Goal: Task Accomplishment & Management: Manage account settings

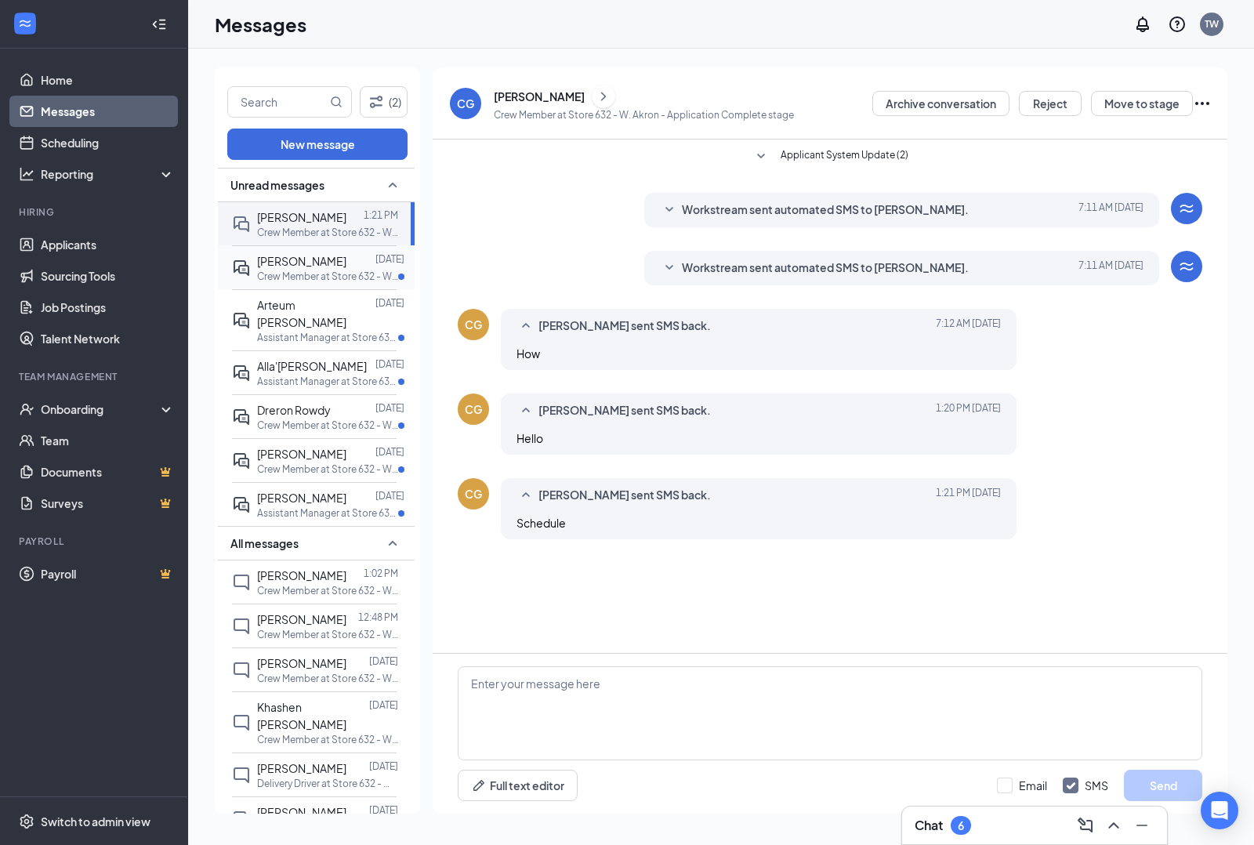
click at [277, 263] on span "[PERSON_NAME]" at bounding box center [301, 261] width 89 height 14
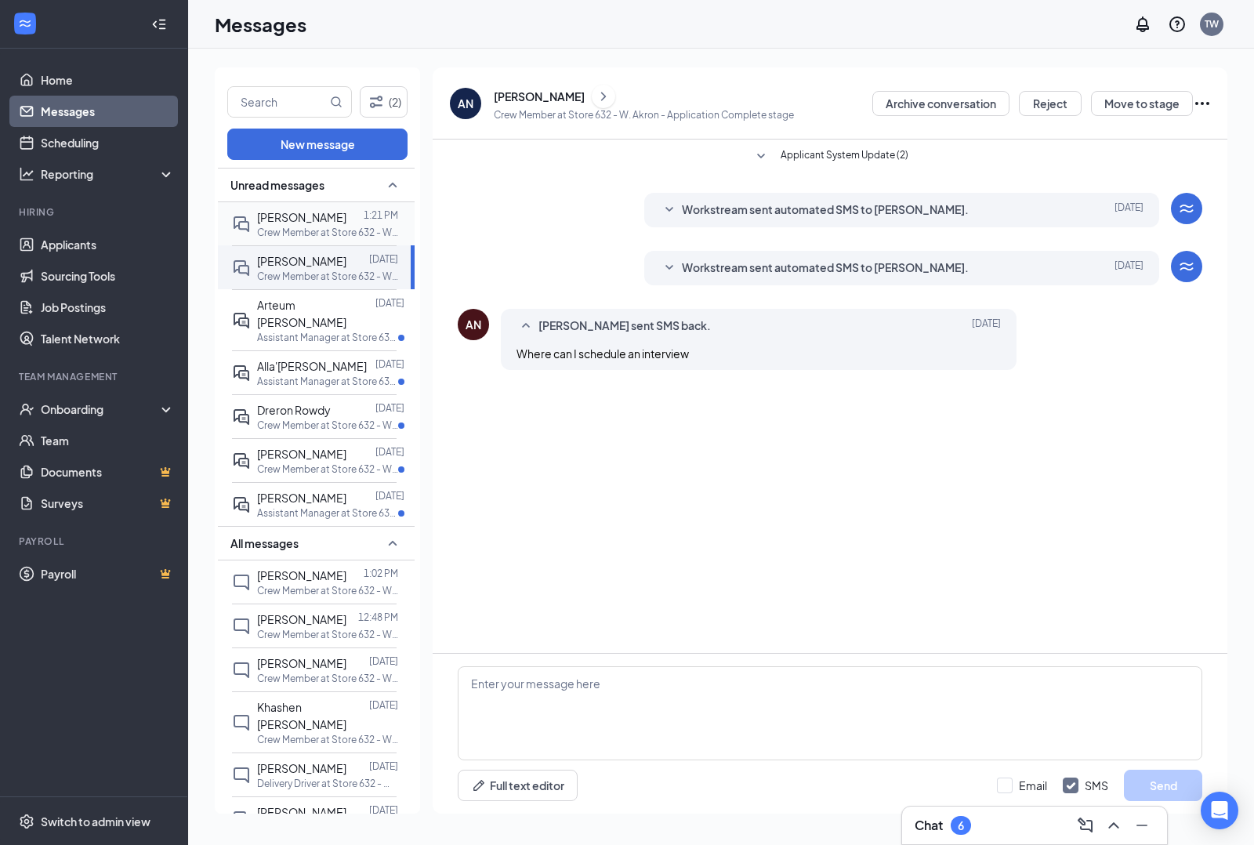
click at [309, 220] on span "[PERSON_NAME]" at bounding box center [301, 217] width 89 height 14
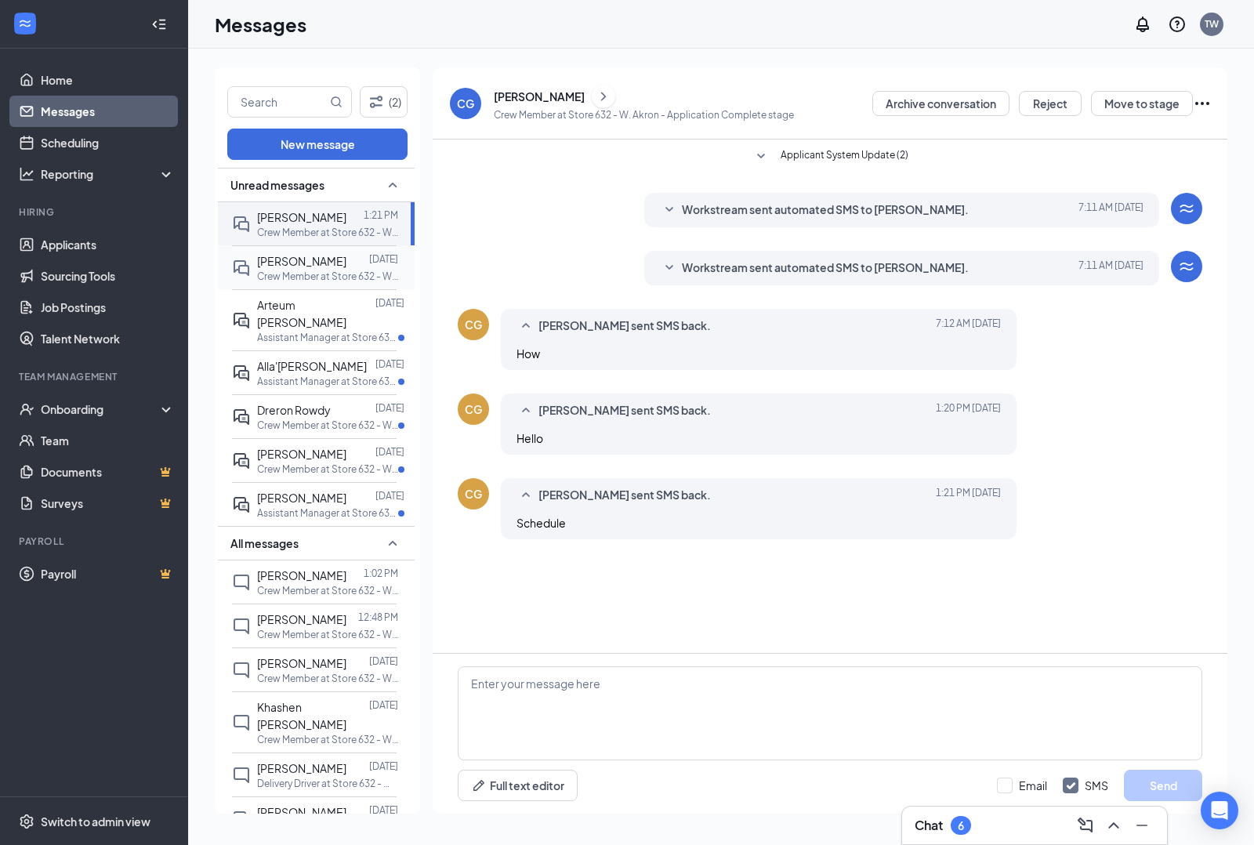
click at [314, 257] on span "[PERSON_NAME]" at bounding box center [301, 261] width 89 height 14
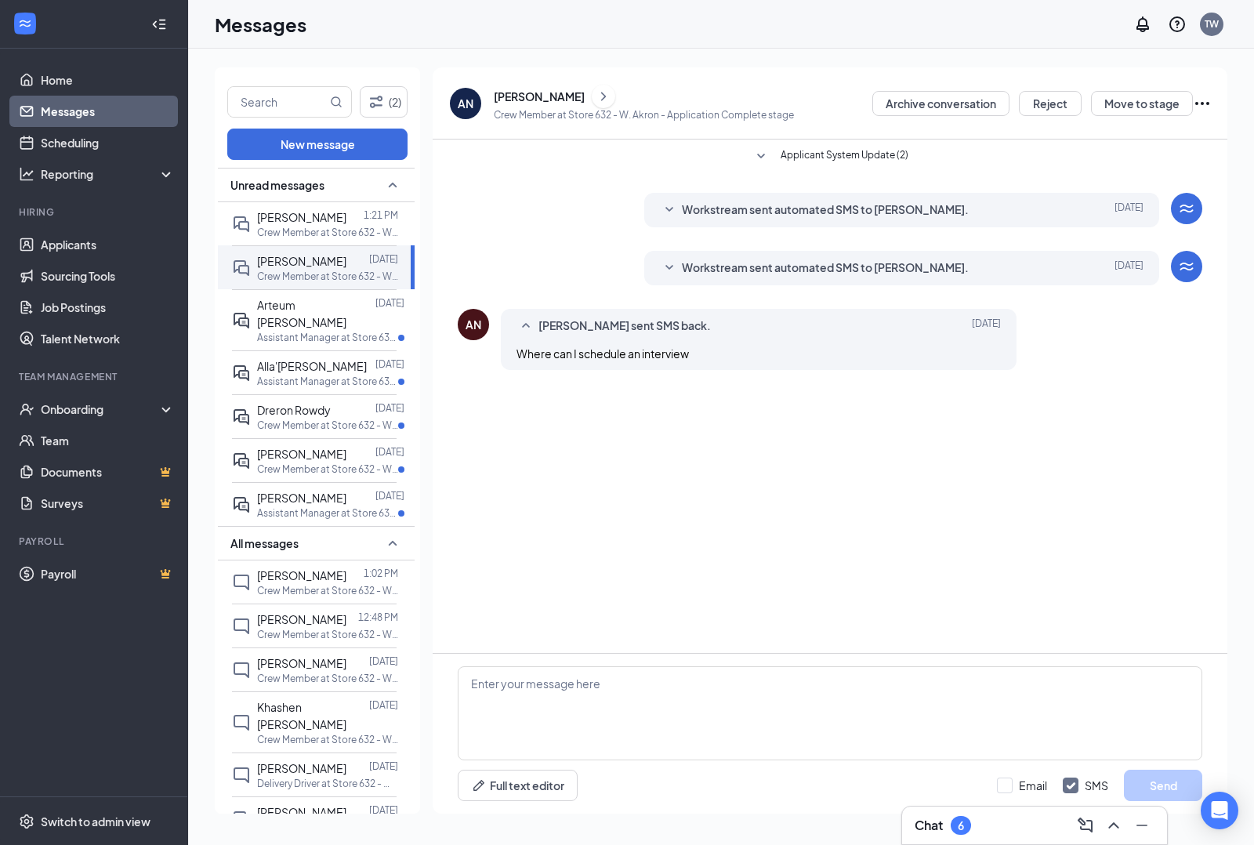
click at [595, 96] on icon "ChevronRight" at bounding box center [603, 96] width 16 height 19
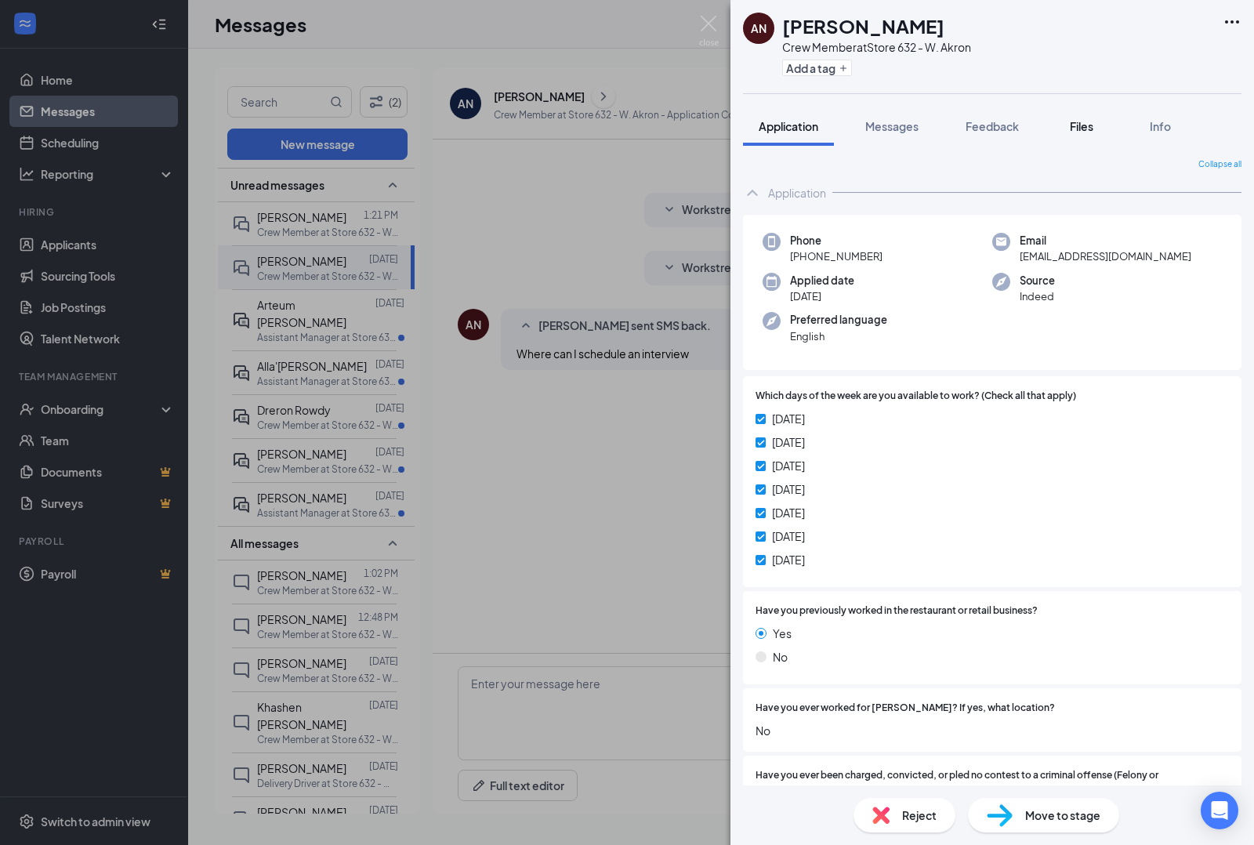
click at [1085, 124] on span "Files" at bounding box center [1082, 126] width 24 height 14
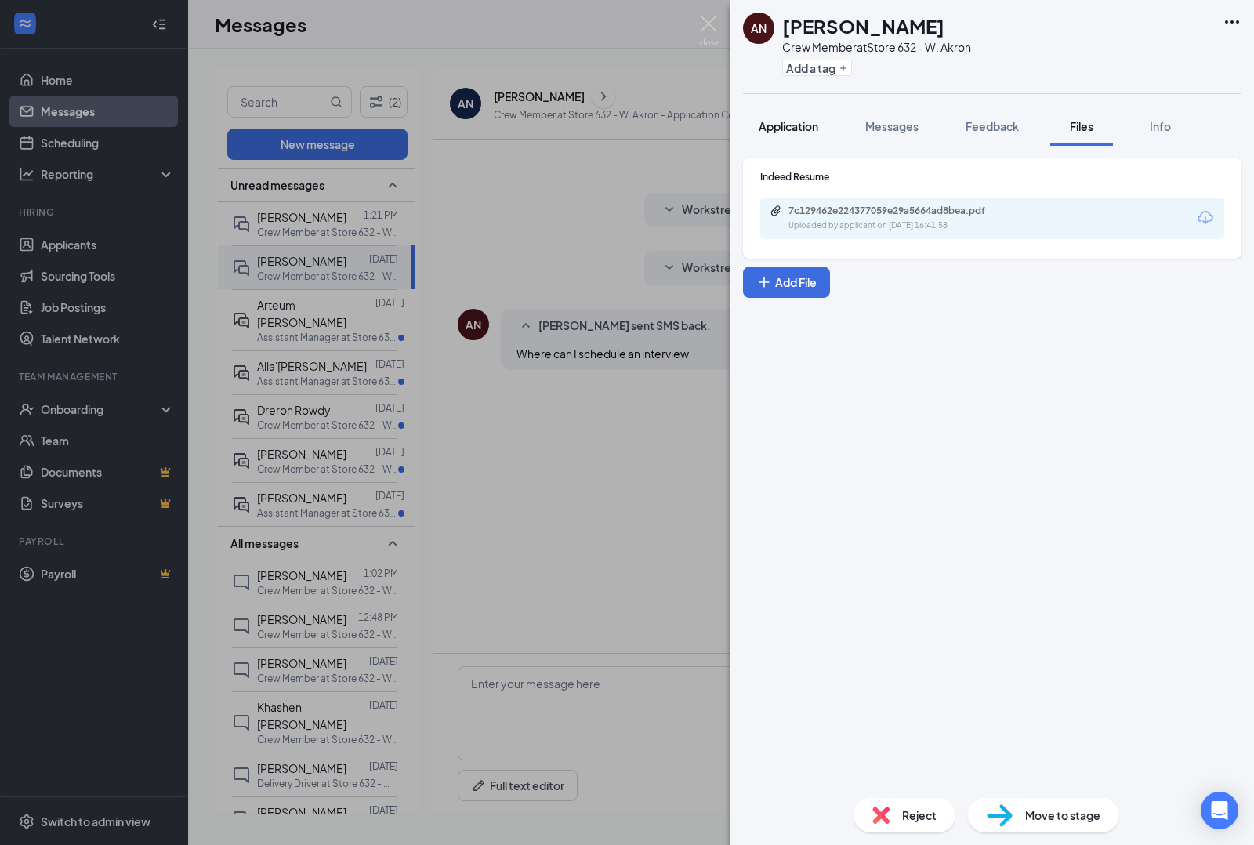
click at [800, 124] on span "Application" at bounding box center [788, 126] width 60 height 14
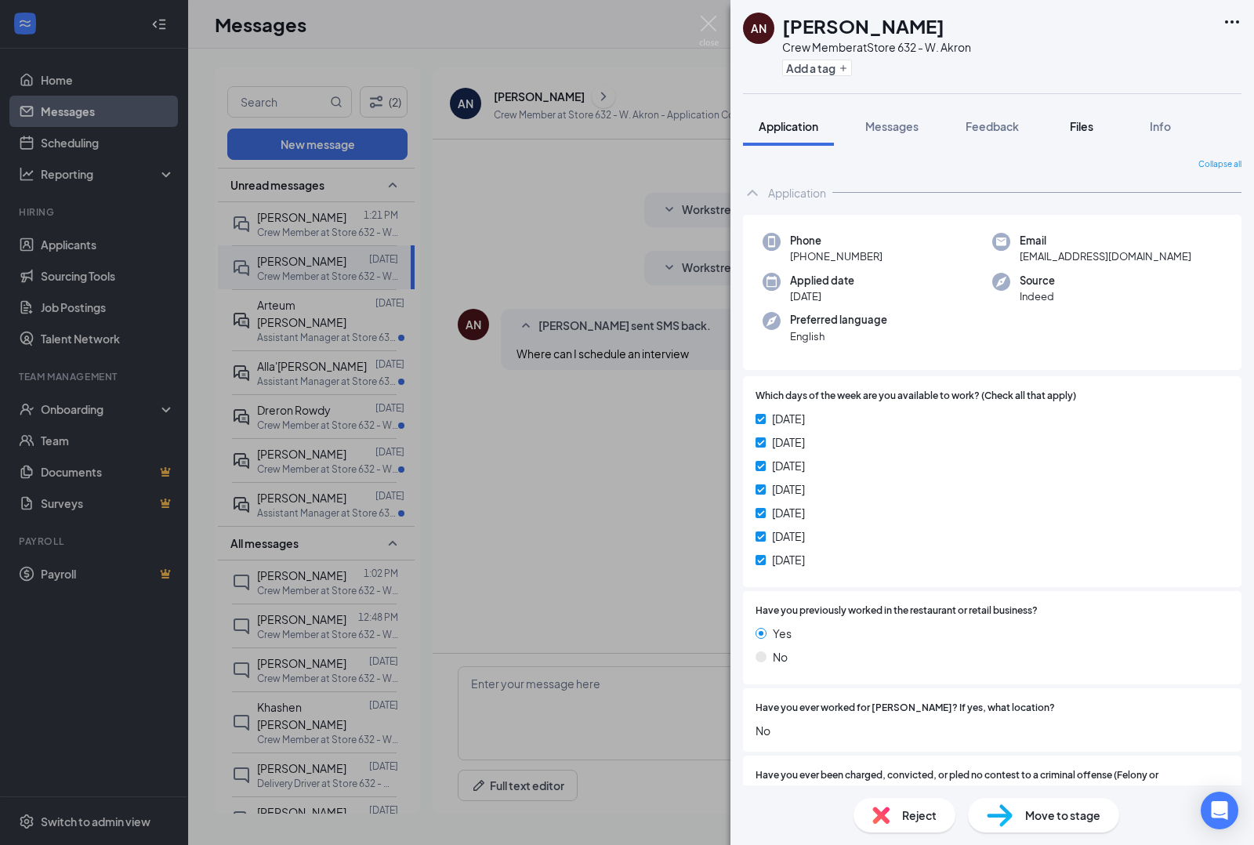
click at [1090, 127] on span "Files" at bounding box center [1082, 126] width 24 height 14
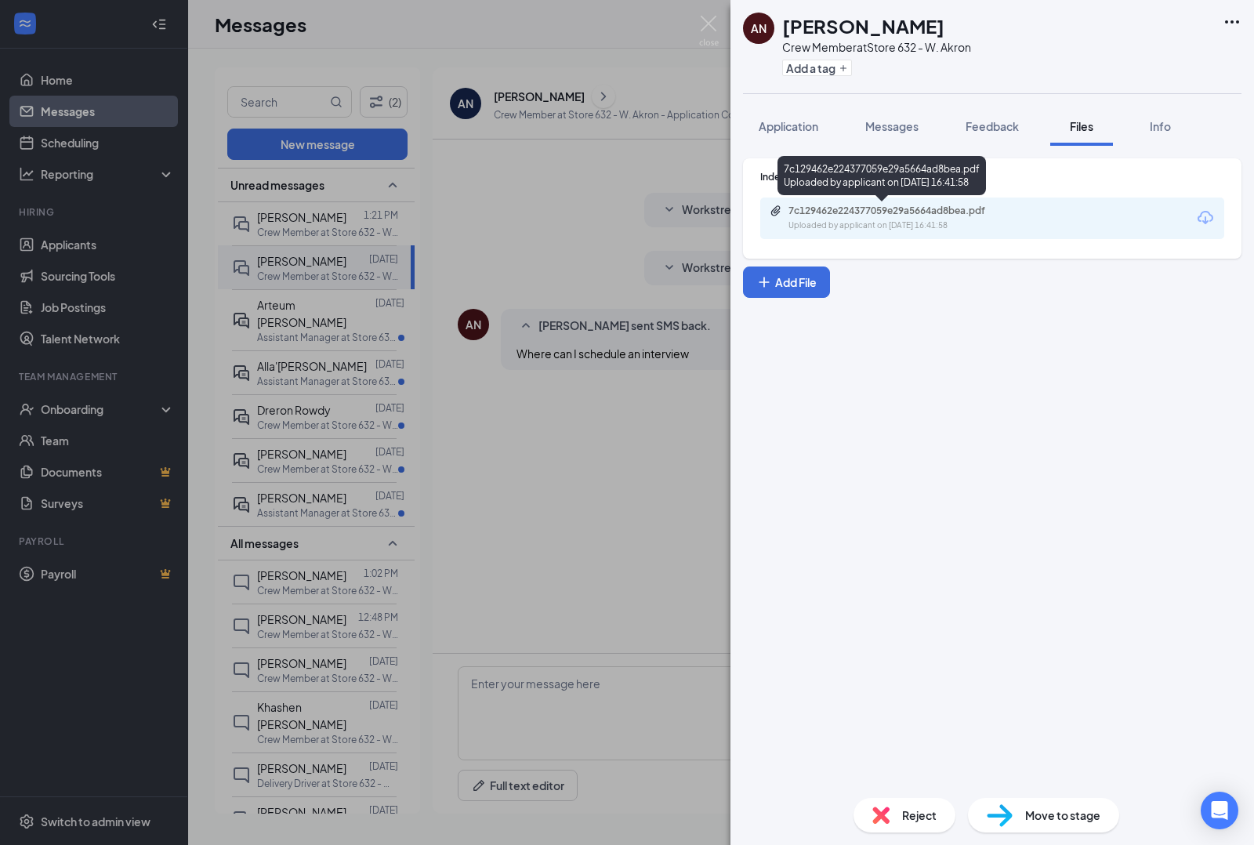
click at [957, 209] on div "7c129462e224377059e29a5664ad8bea.pdf" at bounding box center [897, 210] width 219 height 13
click at [725, 327] on div "AN [PERSON_NAME] Crew Member at Store 632 - W. Akron Add a tag Application Mess…" at bounding box center [627, 422] width 1254 height 845
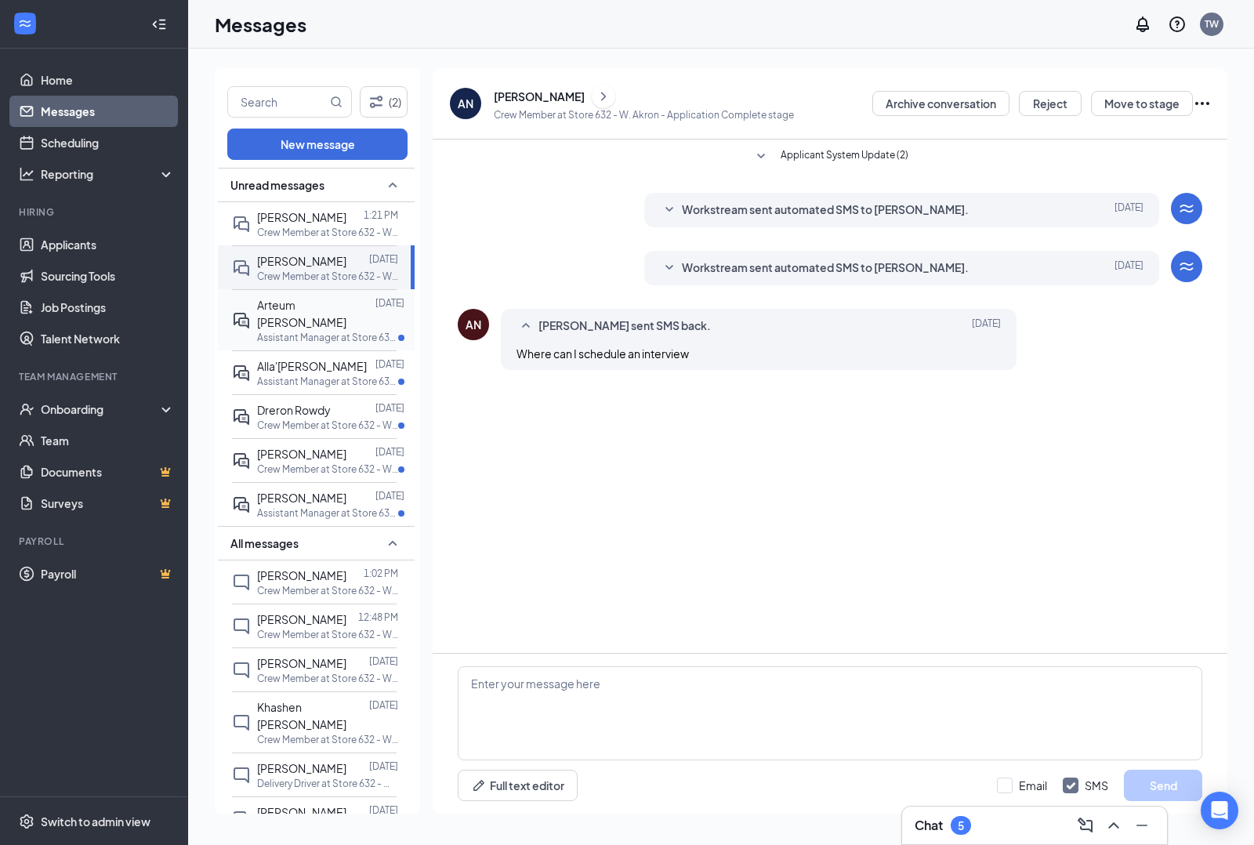
click at [302, 306] on span "Arteum [PERSON_NAME]" at bounding box center [301, 313] width 89 height 31
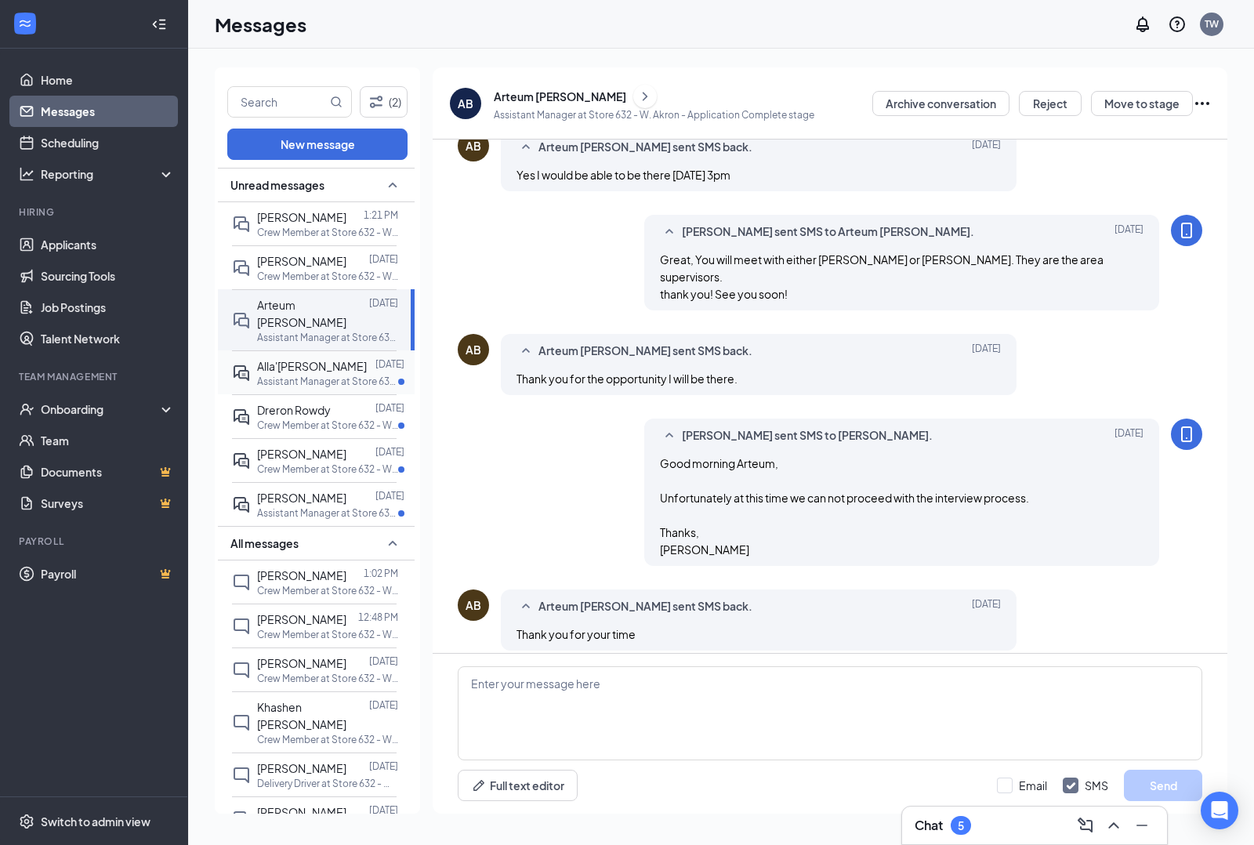
scroll to position [570, 0]
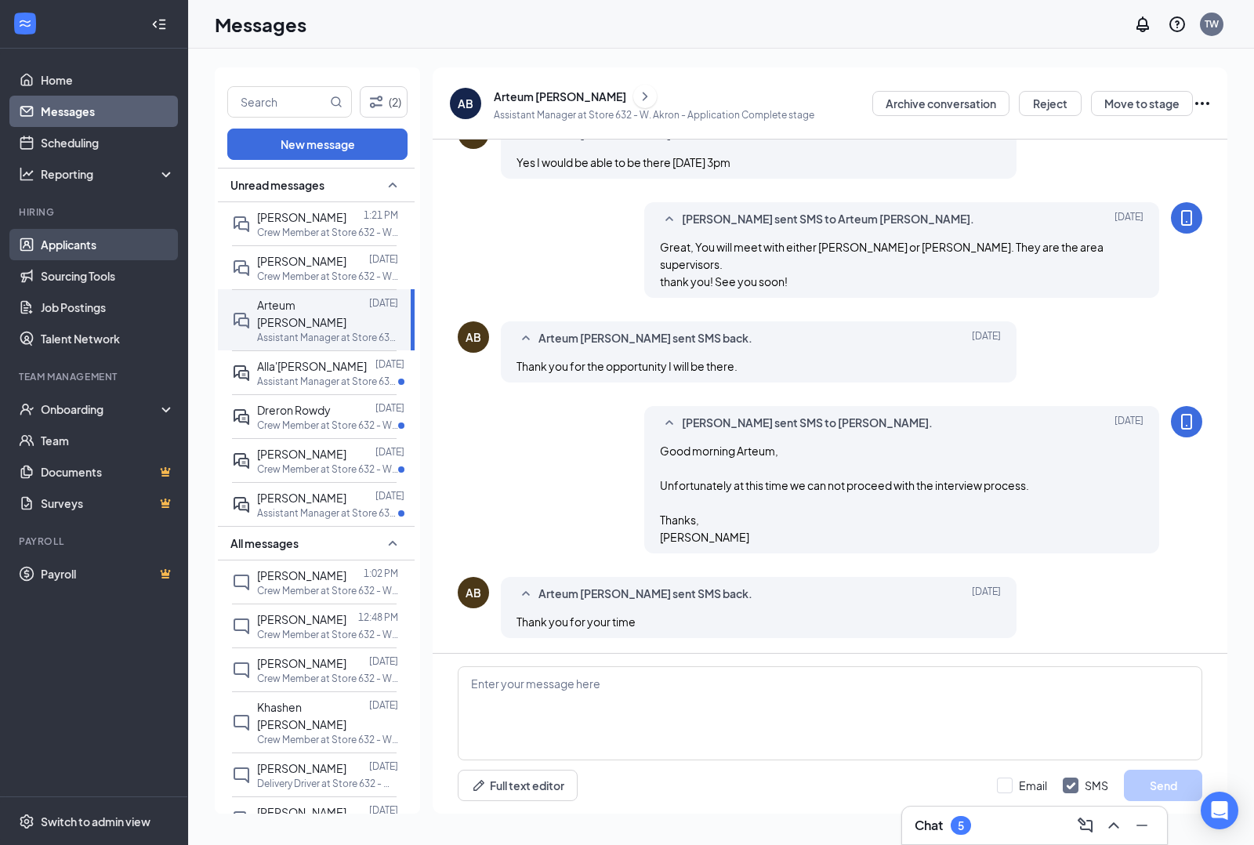
click at [89, 237] on link "Applicants" at bounding box center [108, 244] width 134 height 31
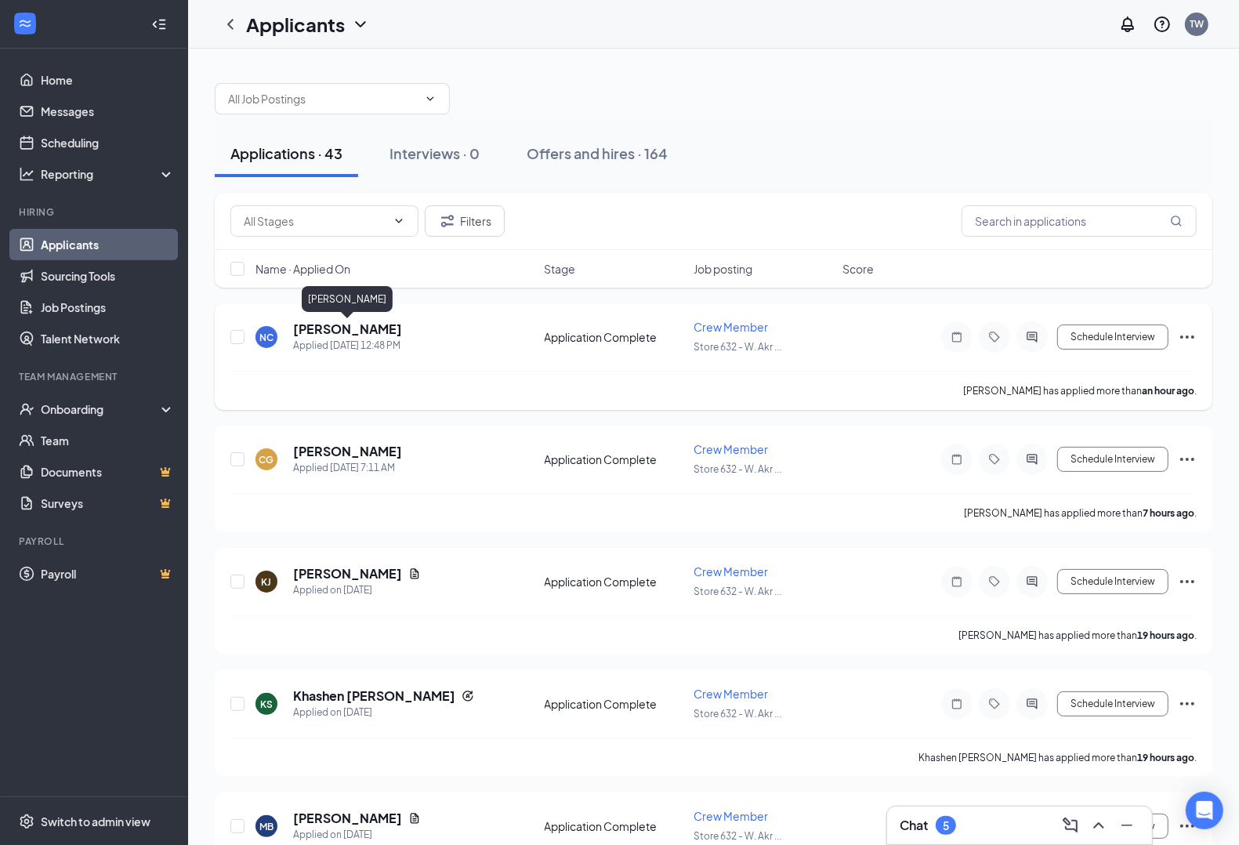
click at [392, 328] on h5 "[PERSON_NAME]" at bounding box center [347, 328] width 109 height 17
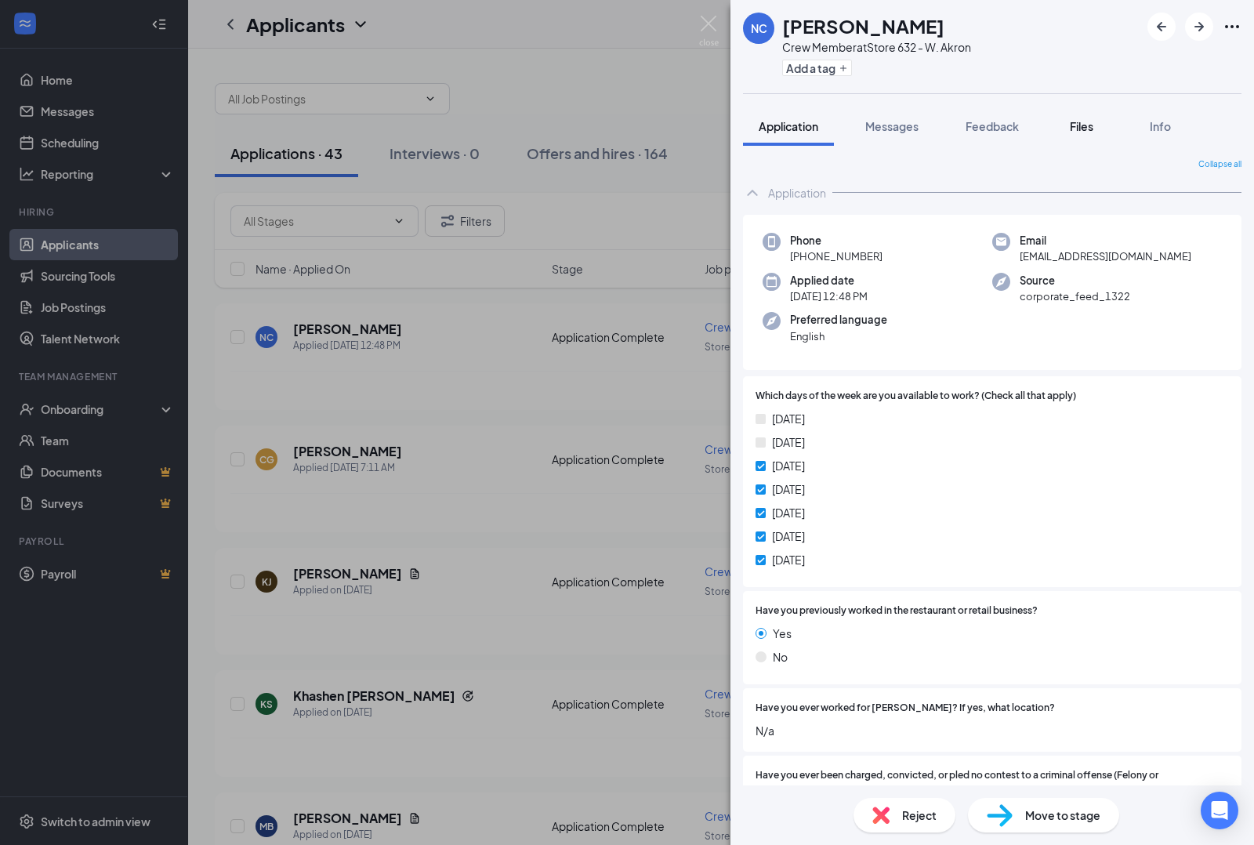
click at [1091, 122] on span "Files" at bounding box center [1082, 126] width 24 height 14
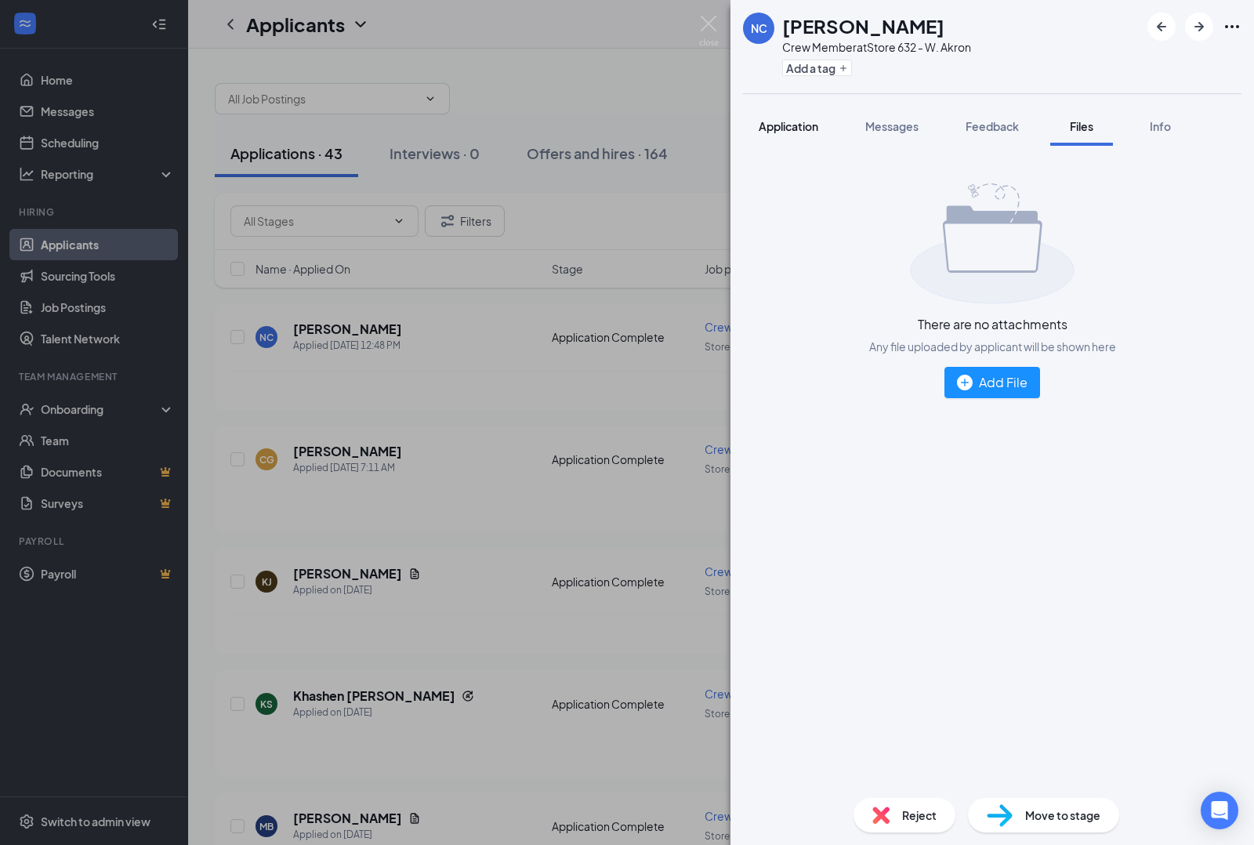
click at [782, 119] on span "Application" at bounding box center [788, 126] width 60 height 14
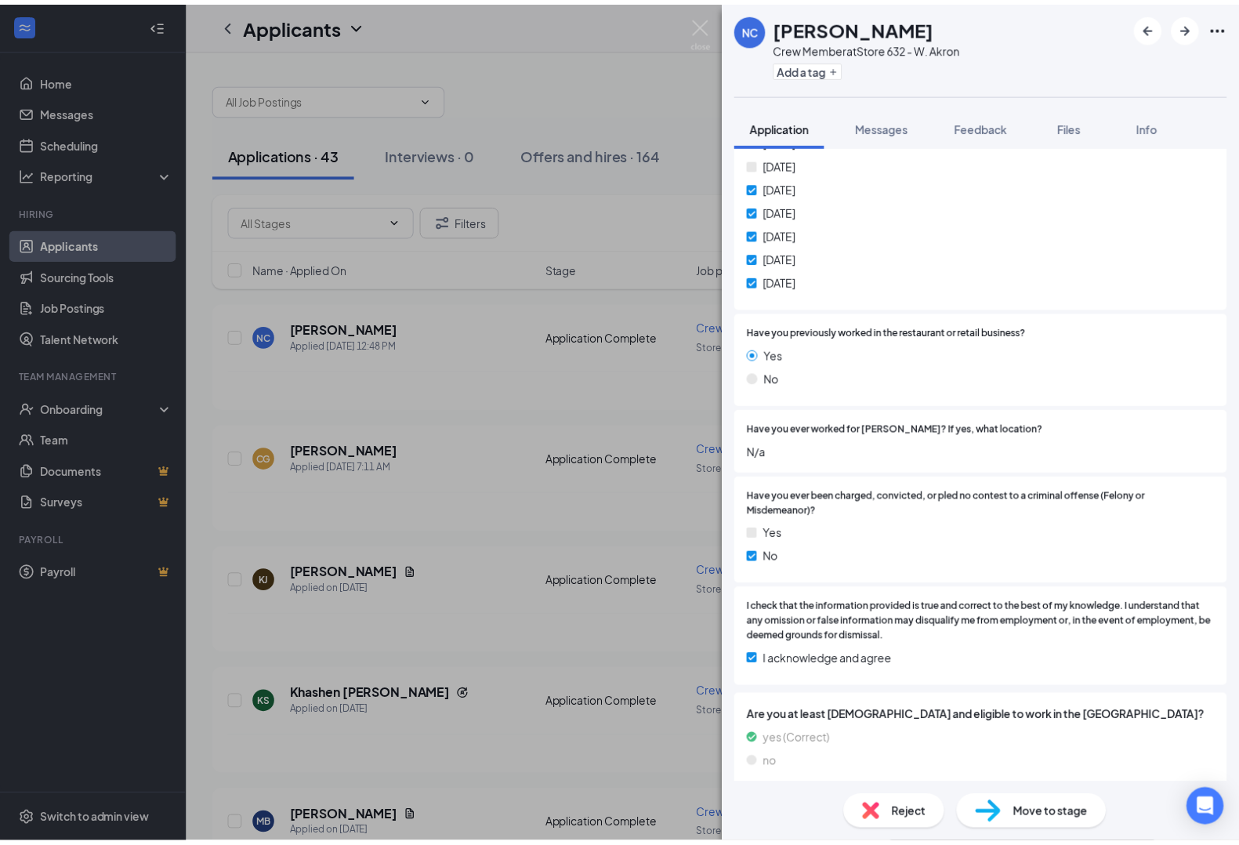
scroll to position [288, 0]
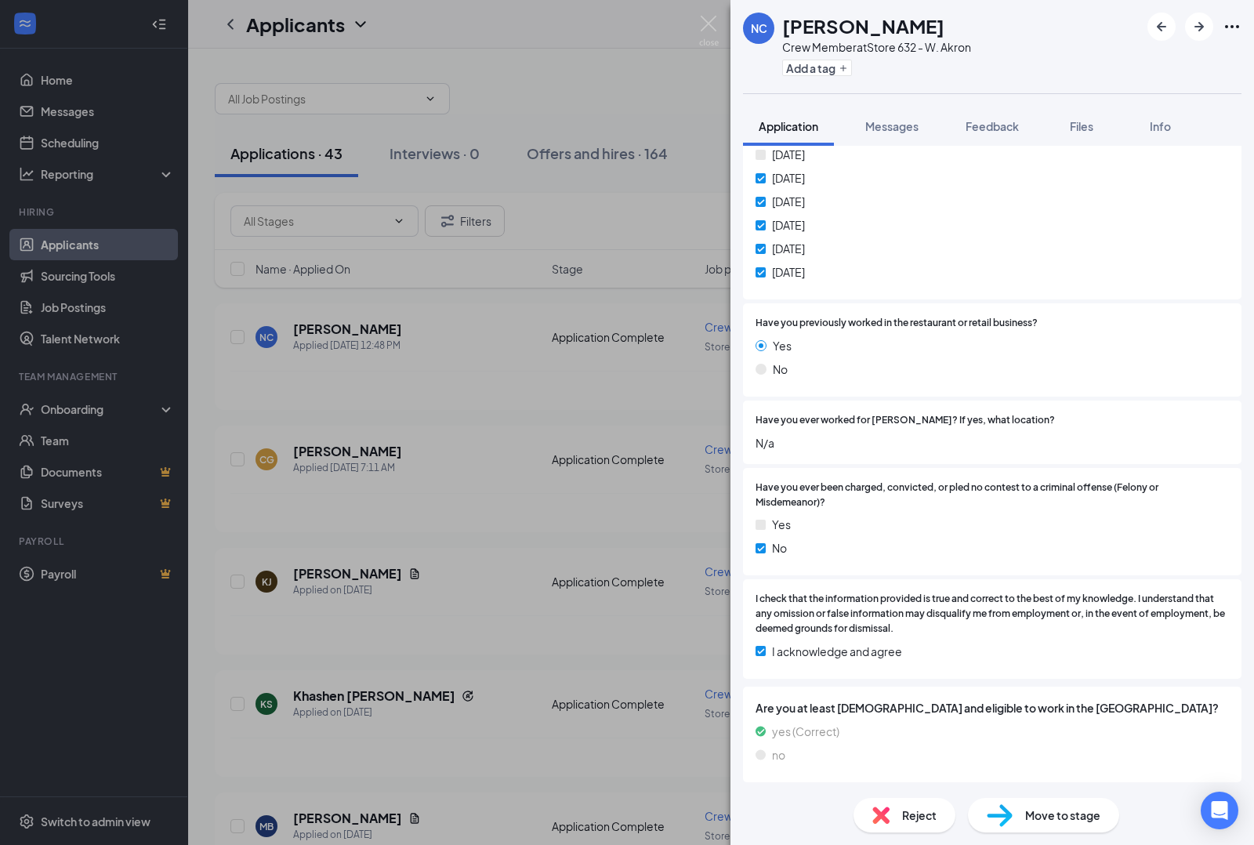
click at [499, 417] on div "NC [PERSON_NAME] Crew Member at Store 632 - W. Akron Add a tag Application Mess…" at bounding box center [627, 422] width 1254 height 845
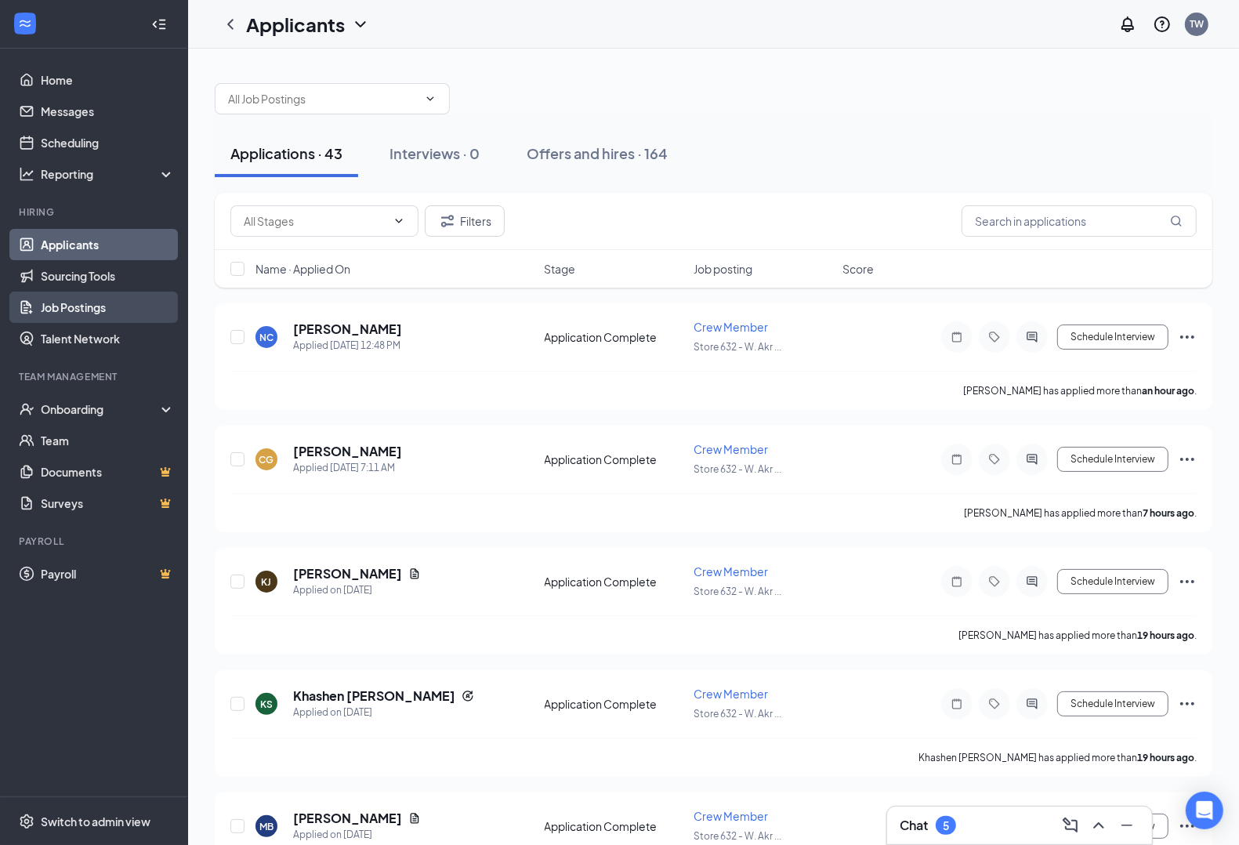
click at [89, 306] on link "Job Postings" at bounding box center [108, 306] width 134 height 31
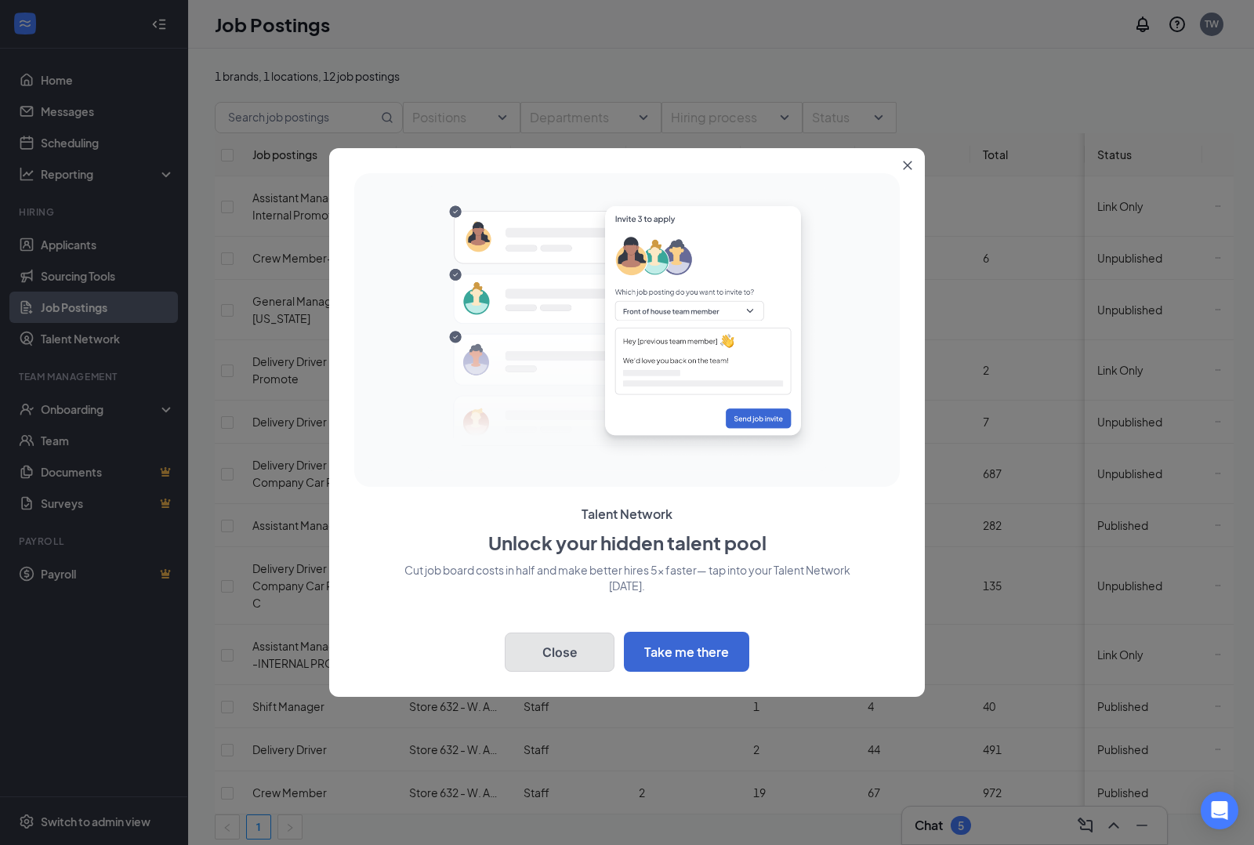
click at [589, 650] on button "Close" at bounding box center [560, 651] width 110 height 39
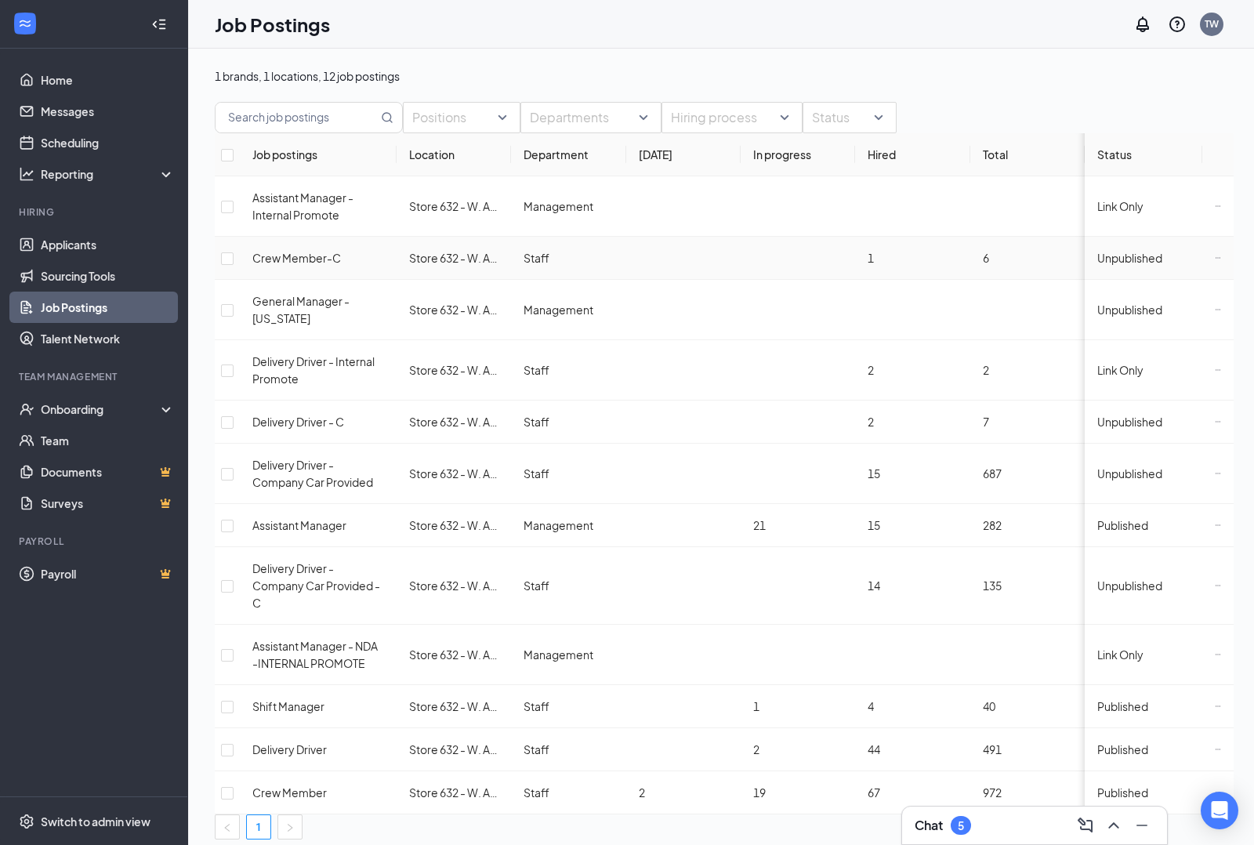
click at [874, 265] on span "1" at bounding box center [870, 258] width 6 height 14
click at [341, 265] on span "Crew Member-C" at bounding box center [296, 258] width 89 height 14
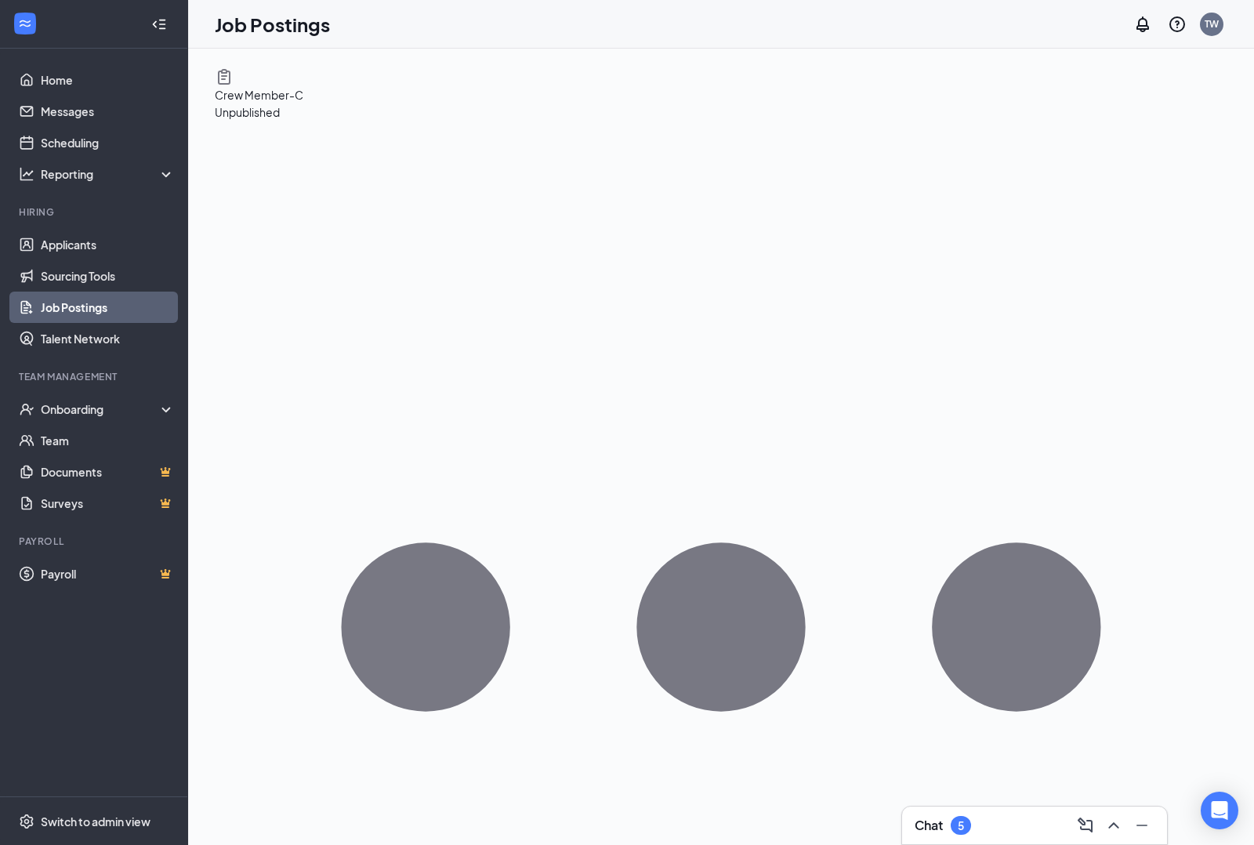
drag, startPoint x: 259, startPoint y: 237, endPoint x: 155, endPoint y: 283, distance: 113.3
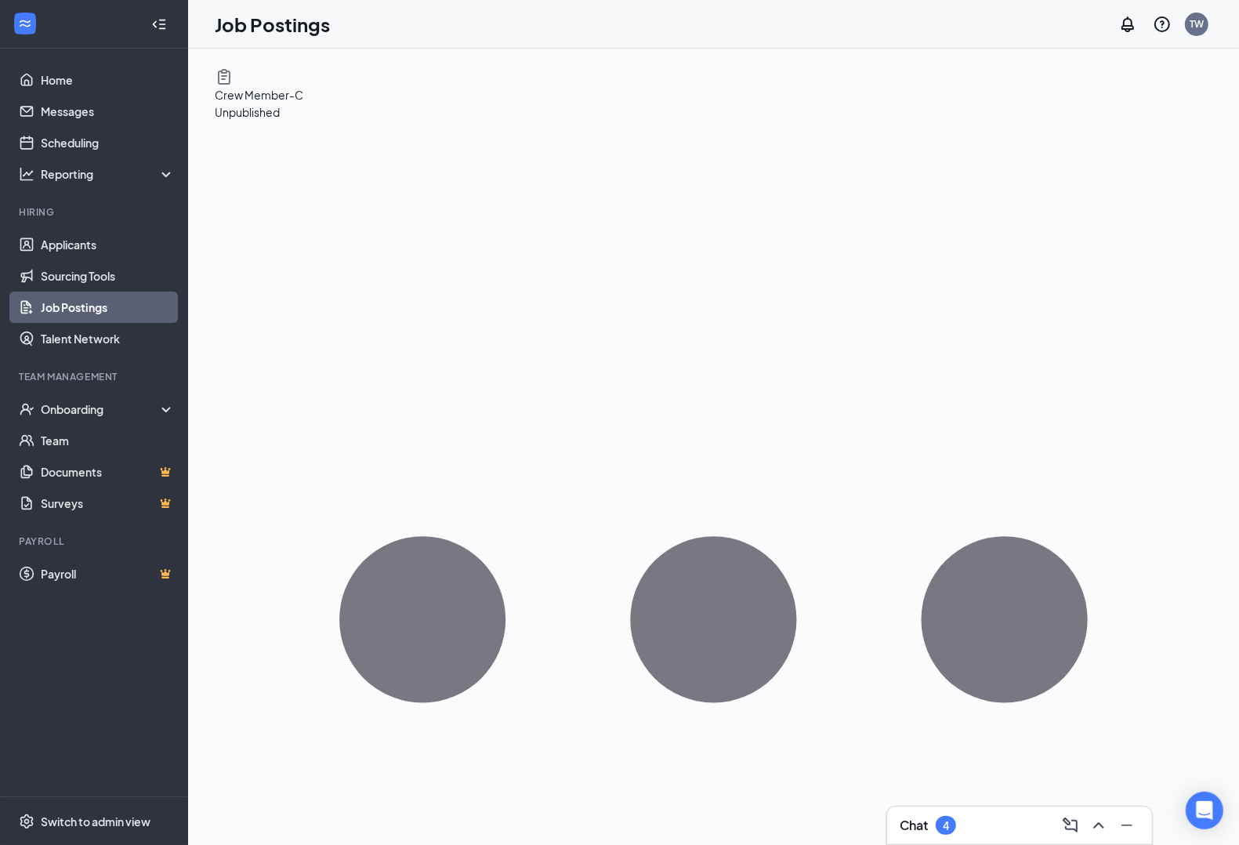
click at [90, 310] on link "Job Postings" at bounding box center [108, 306] width 134 height 31
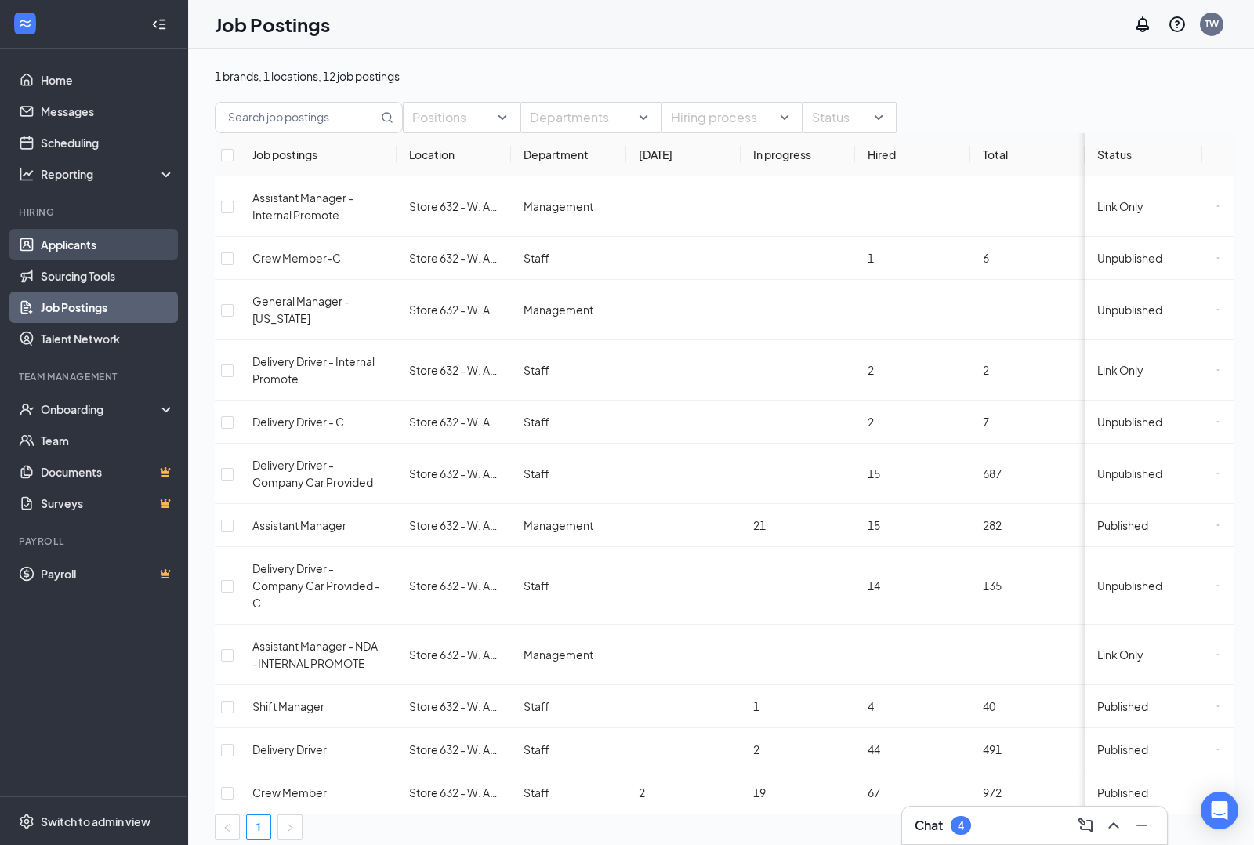
click at [76, 235] on link "Applicants" at bounding box center [108, 244] width 134 height 31
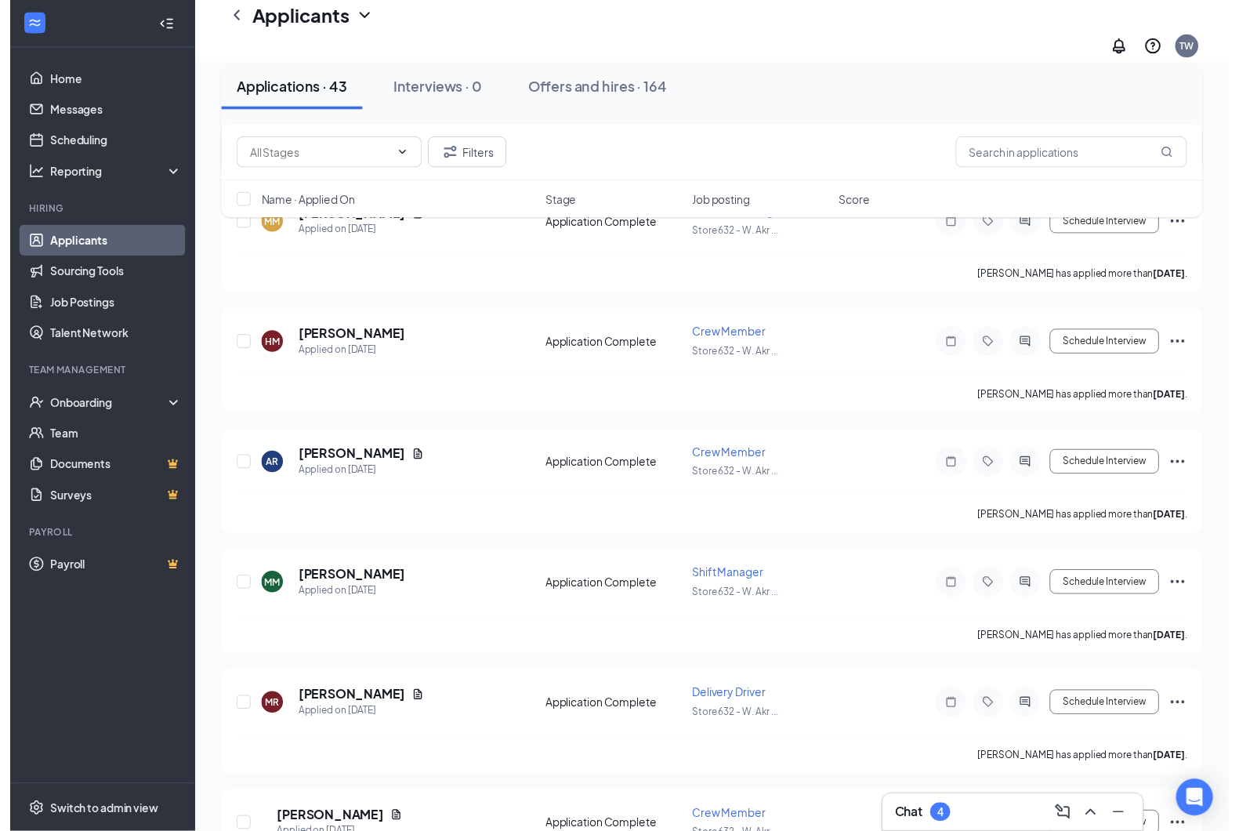
scroll to position [881, 0]
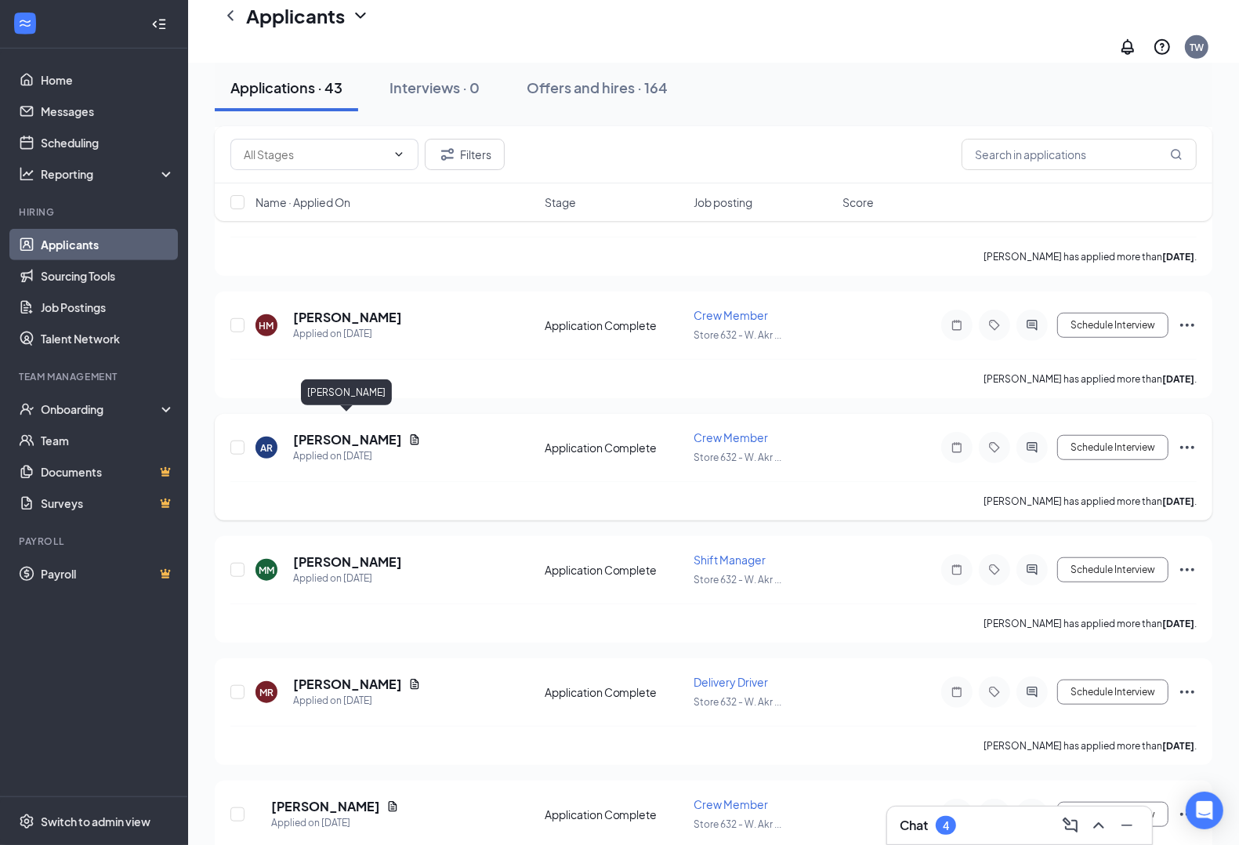
click at [367, 431] on h5 "[PERSON_NAME]" at bounding box center [347, 439] width 109 height 17
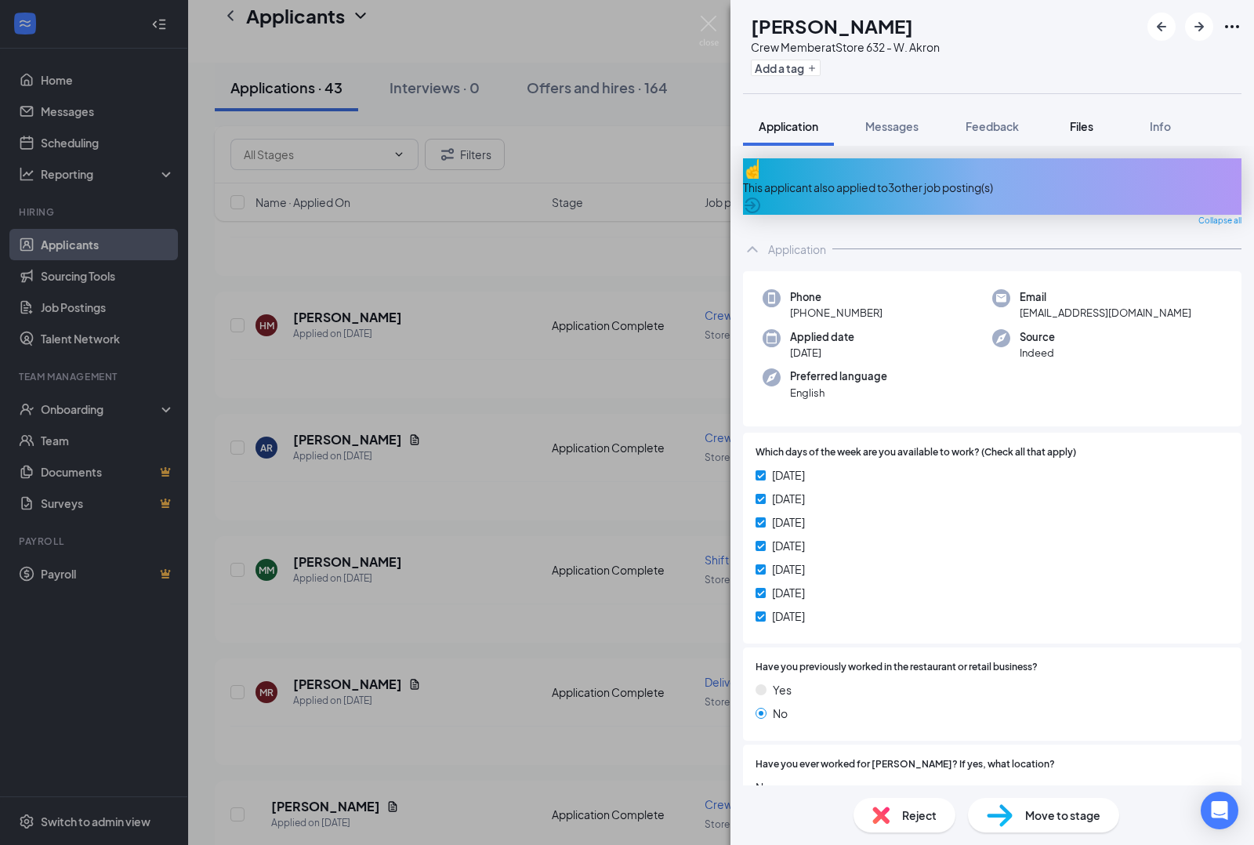
click at [1088, 120] on span "Files" at bounding box center [1082, 126] width 24 height 14
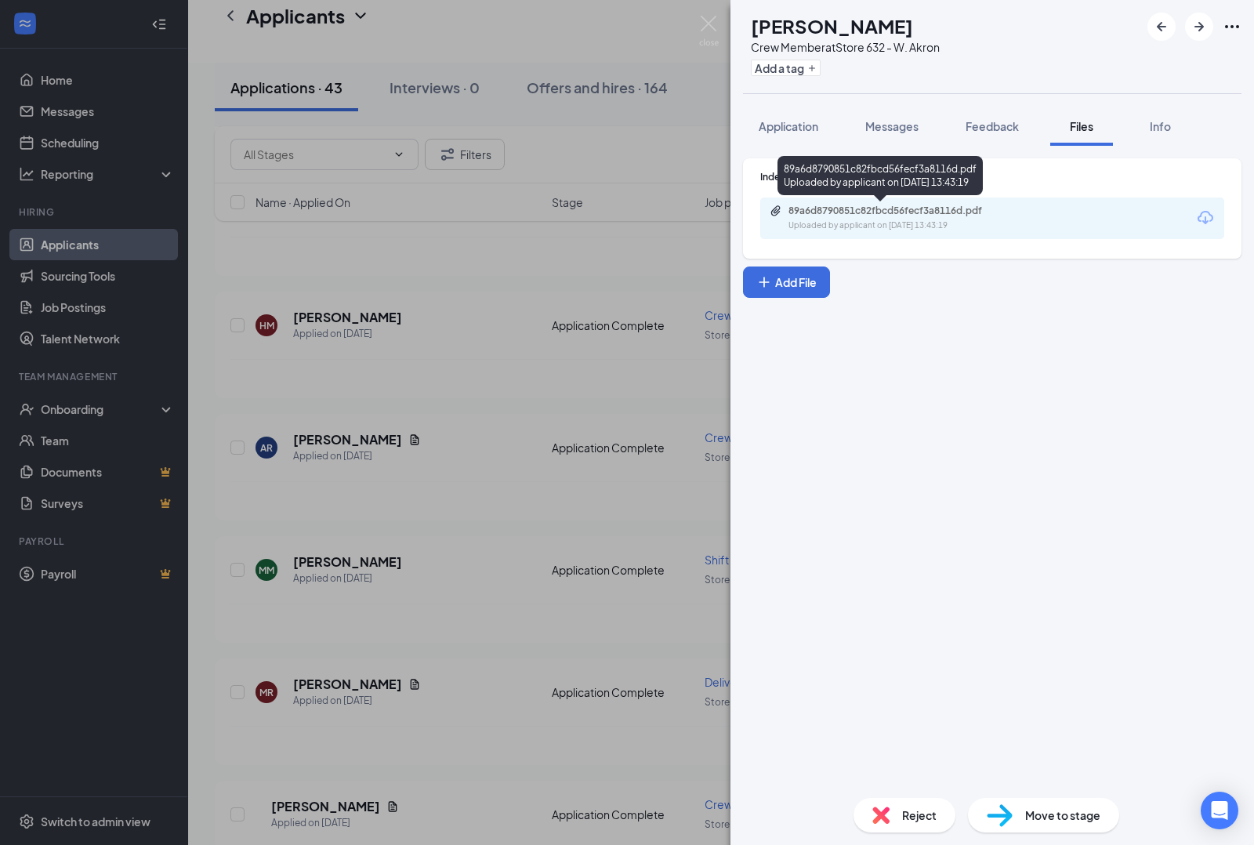
click at [901, 213] on div "89a6d8790851c82fbcd56fecf3a8116d.pdf" at bounding box center [897, 210] width 219 height 13
click at [537, 330] on div "AR [PERSON_NAME] Crew Member at Store 632 - W. Akron Add a tag Application Mess…" at bounding box center [627, 422] width 1254 height 845
